Goal: Navigation & Orientation: Find specific page/section

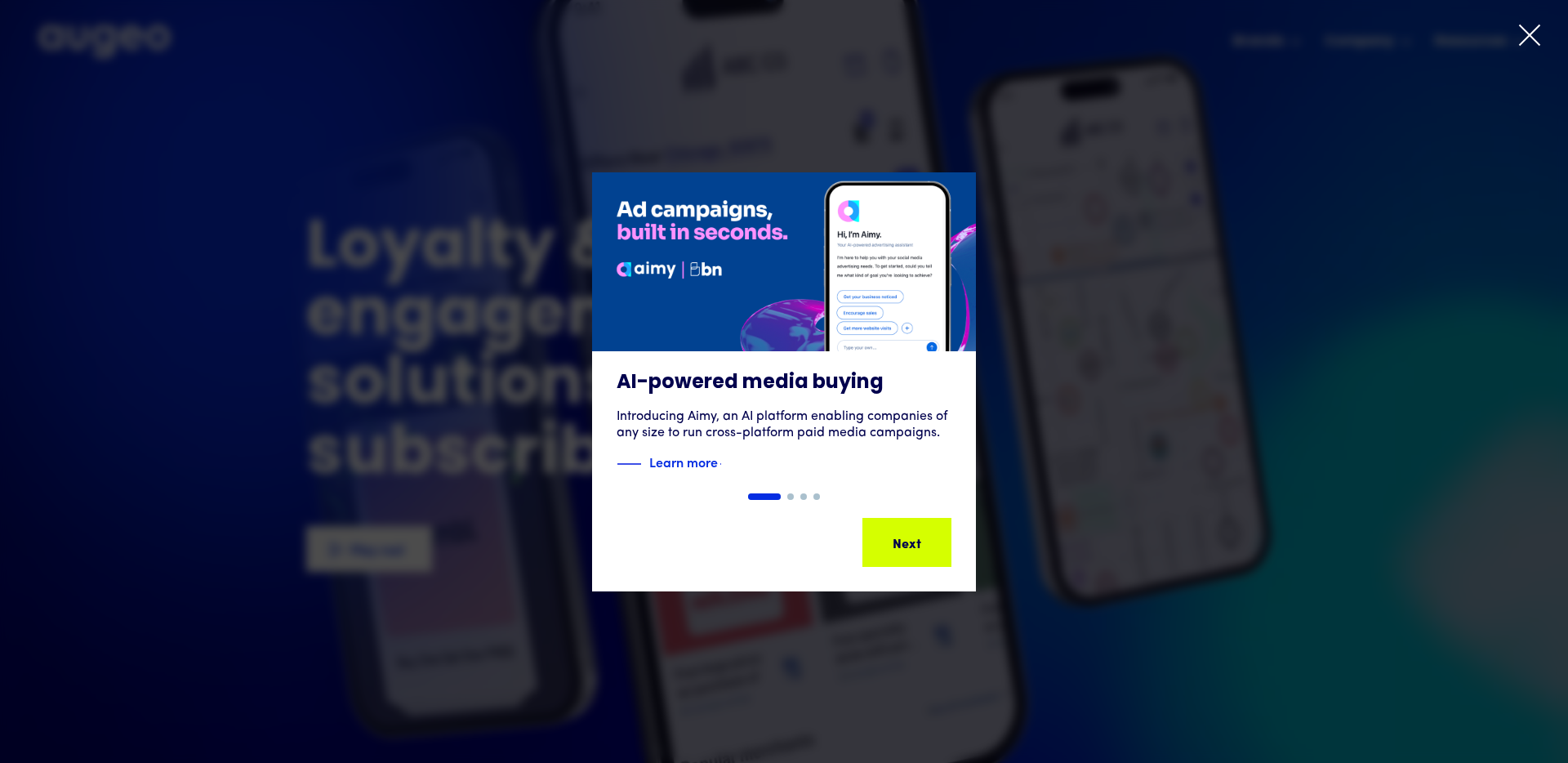
click at [1527, 37] on icon at bounding box center [1529, 35] width 19 height 19
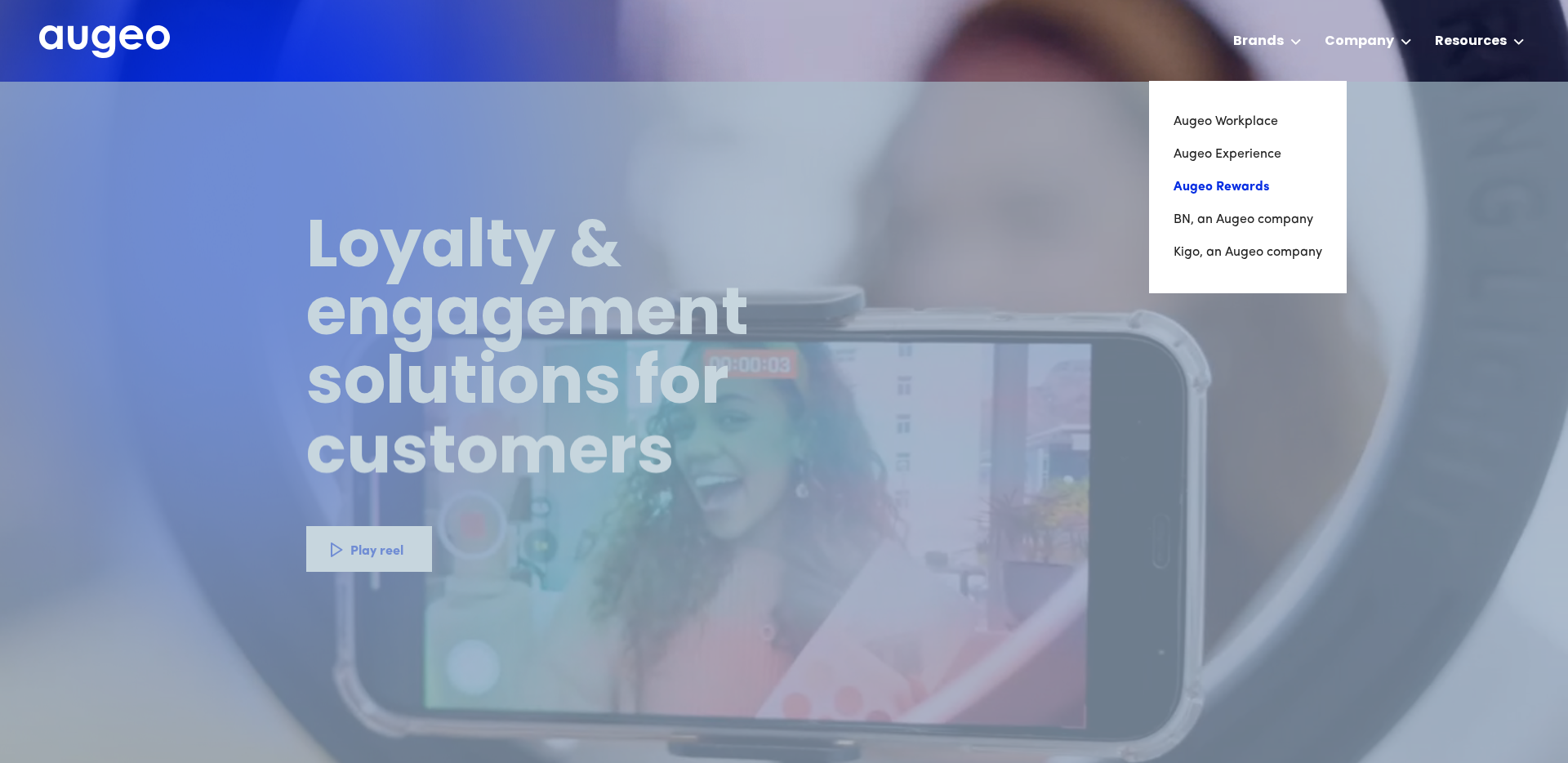
click at [1261, 180] on link "Augeo Rewards" at bounding box center [1248, 188] width 149 height 33
